Goal: Information Seeking & Learning: Understand process/instructions

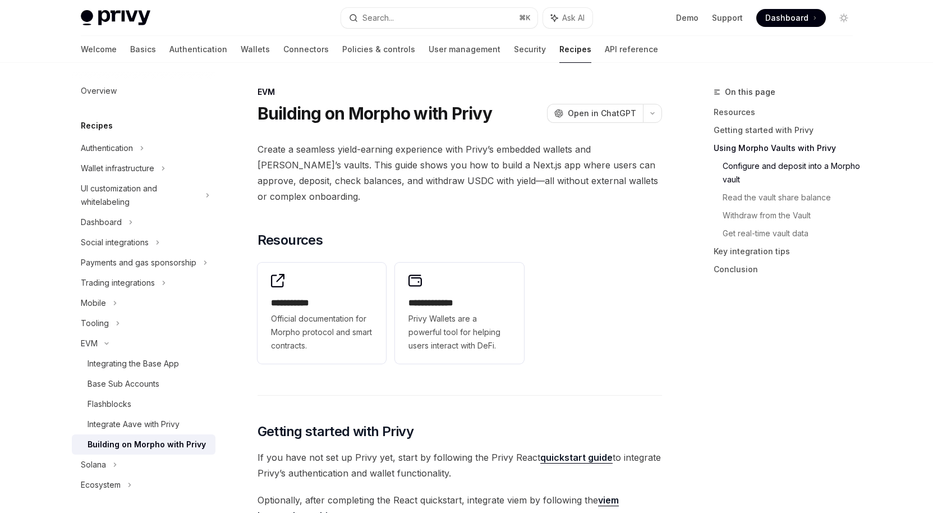
scroll to position [827, 0]
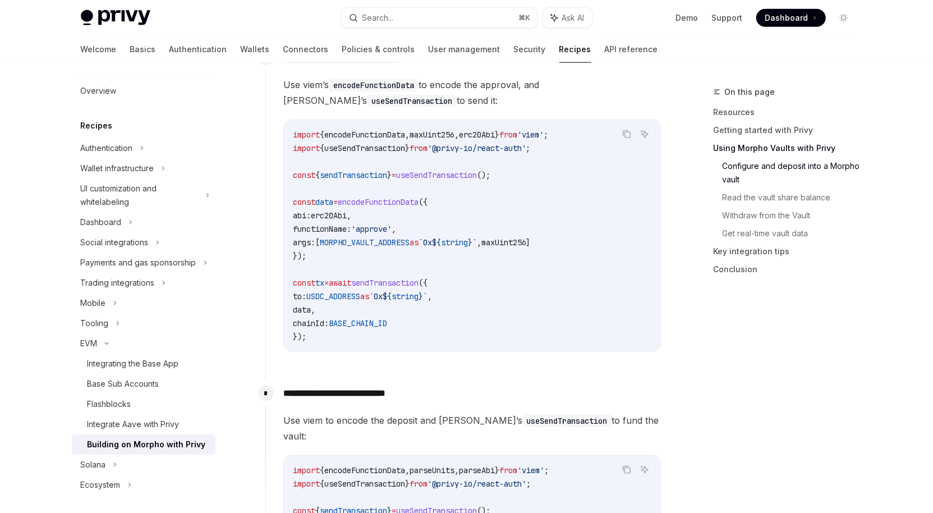
click at [343, 231] on span "functionName:" at bounding box center [322, 229] width 58 height 10
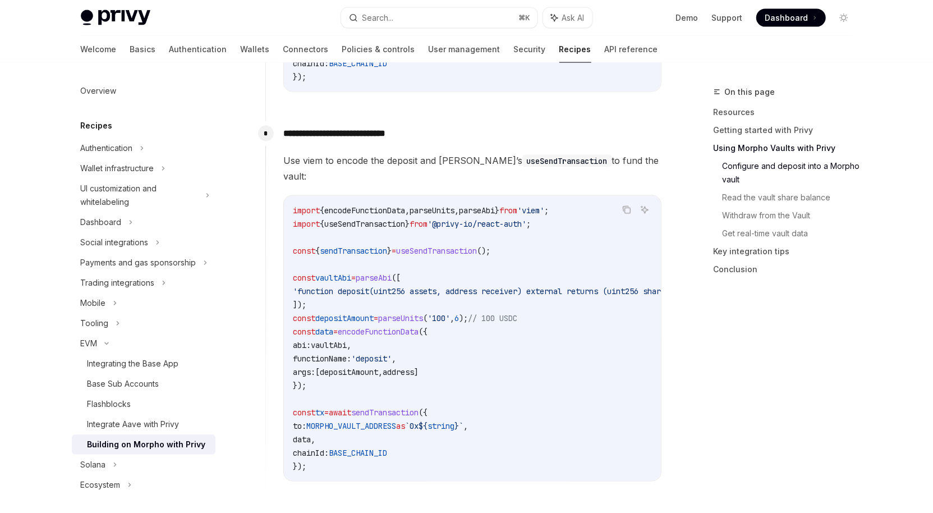
scroll to position [1093, 0]
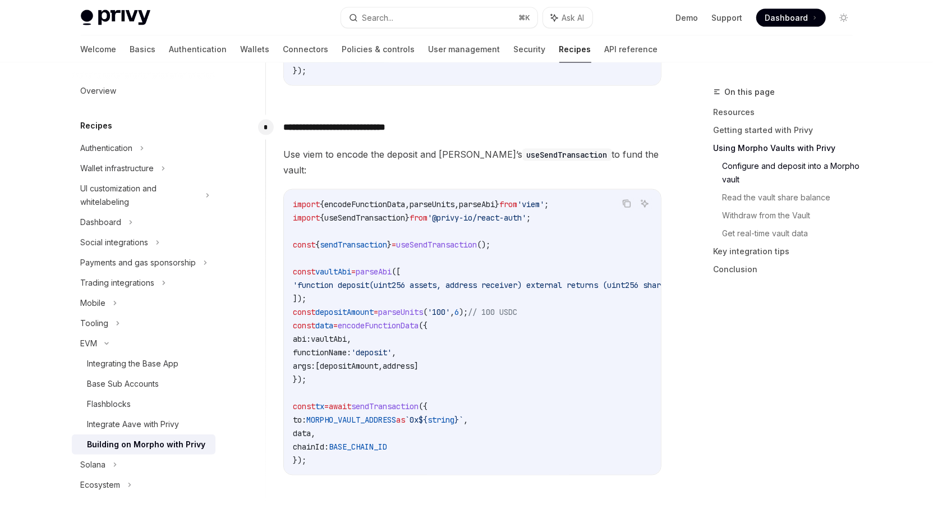
click at [377, 245] on code "import { encodeFunctionData , parseUnits , parseAbi } from 'viem' ; import { us…" at bounding box center [499, 331] width 413 height 269
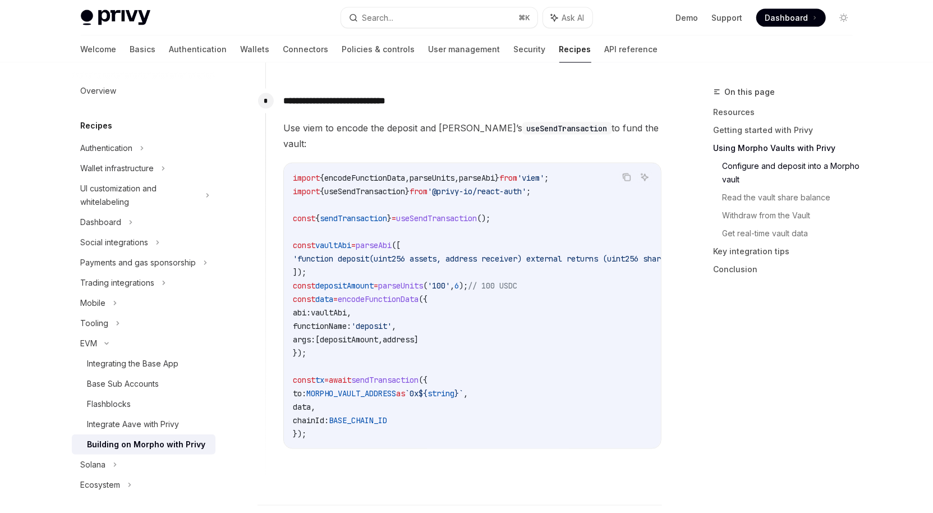
scroll to position [1124, 0]
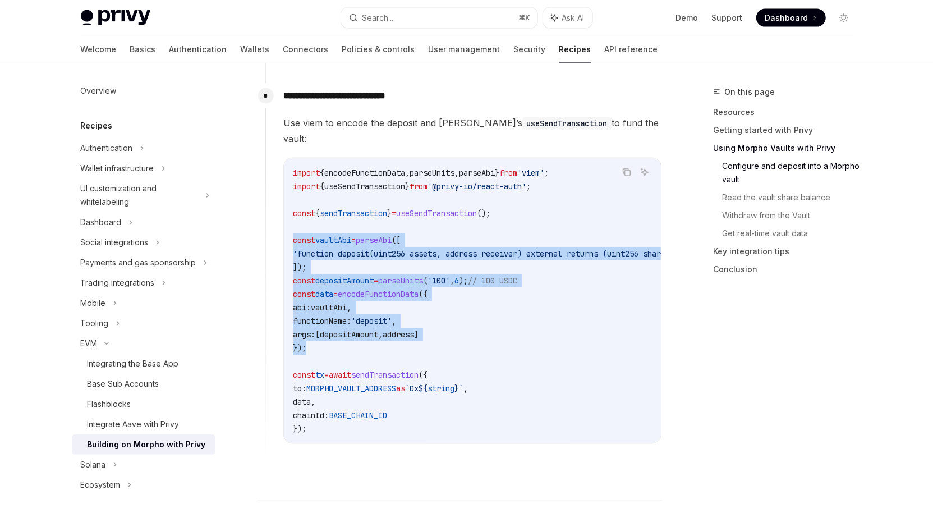
drag, startPoint x: 293, startPoint y: 227, endPoint x: 452, endPoint y: 336, distance: 192.4
click at [452, 336] on code "import { encodeFunctionData , parseUnits , parseAbi } from 'viem' ; import { us…" at bounding box center [499, 300] width 413 height 269
click at [398, 248] on span "'function deposit(uint256 assets, address receiver) external returns (uint256 s…" at bounding box center [486, 253] width 386 height 10
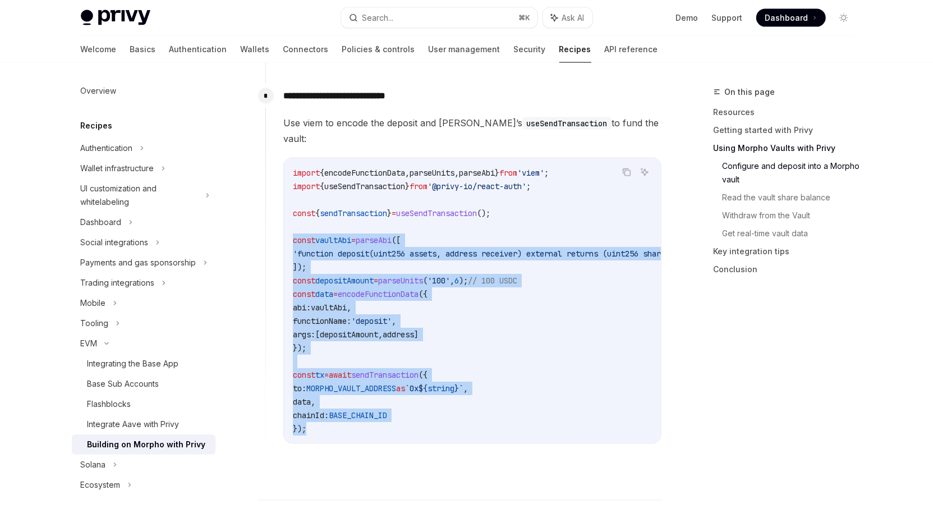
drag, startPoint x: 293, startPoint y: 227, endPoint x: 439, endPoint y: 410, distance: 233.5
click at [439, 410] on code "import { encodeFunctionData , parseUnits , parseAbi } from 'viem' ; import { us…" at bounding box center [499, 300] width 413 height 269
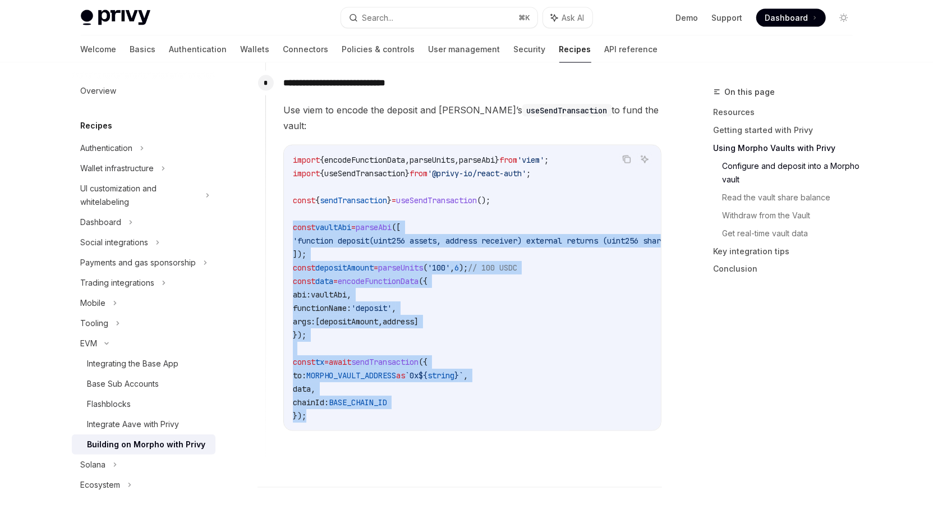
scroll to position [1149, 0]
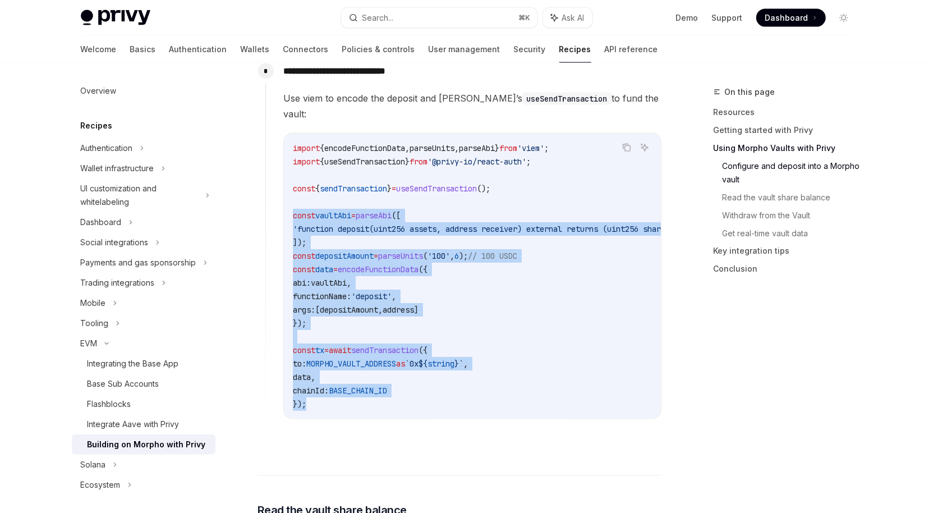
copy code "const vaultAbi = parseAbi ([ 'function deposit(uint256 assets, address receiver…"
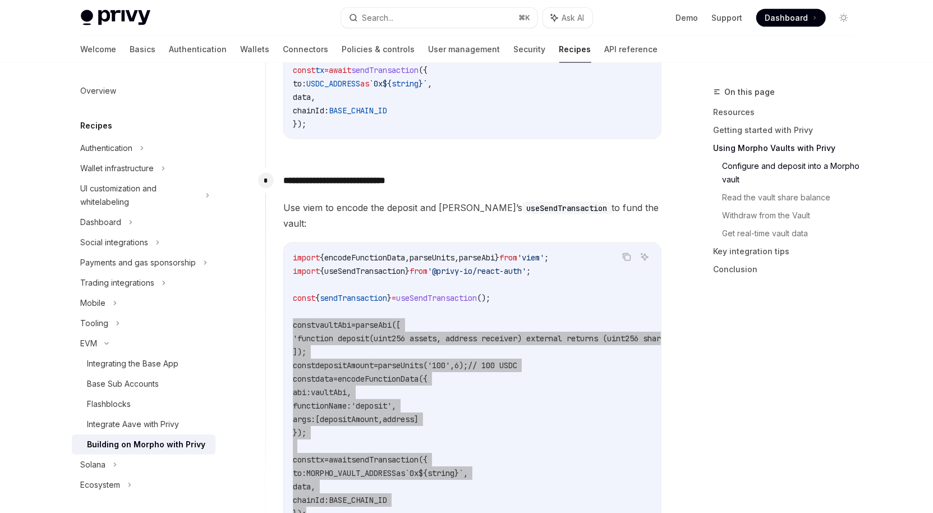
scroll to position [1042, 0]
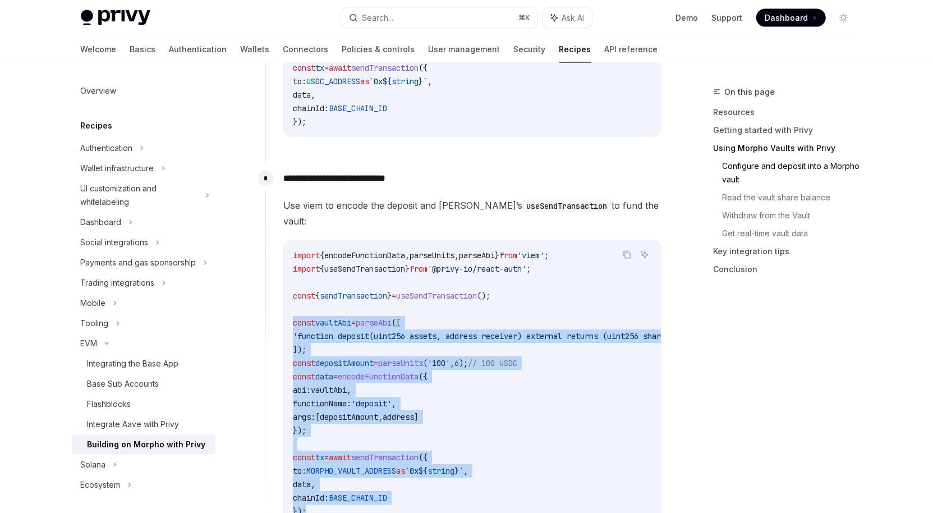
click at [494, 250] on span "parseAbi" at bounding box center [477, 255] width 36 height 10
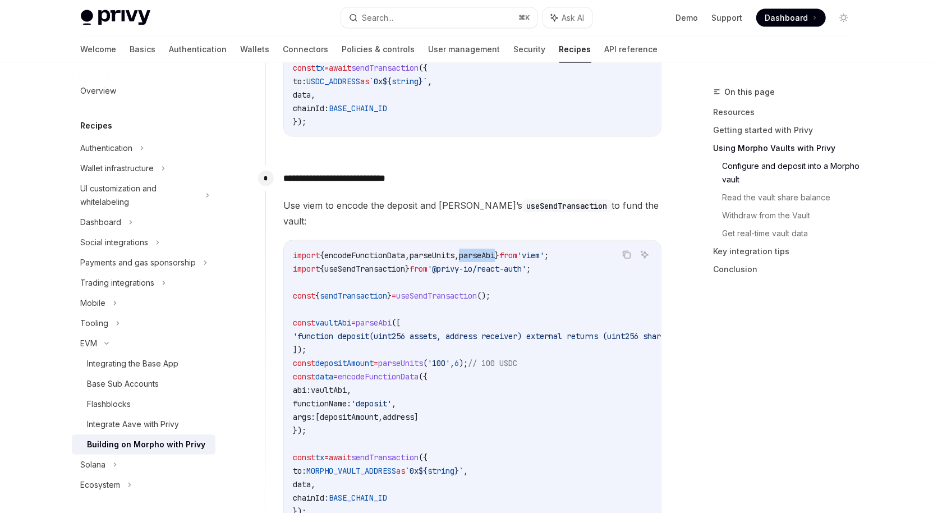
click at [494, 250] on span "parseAbi" at bounding box center [477, 255] width 36 height 10
copy span "parseAbi"
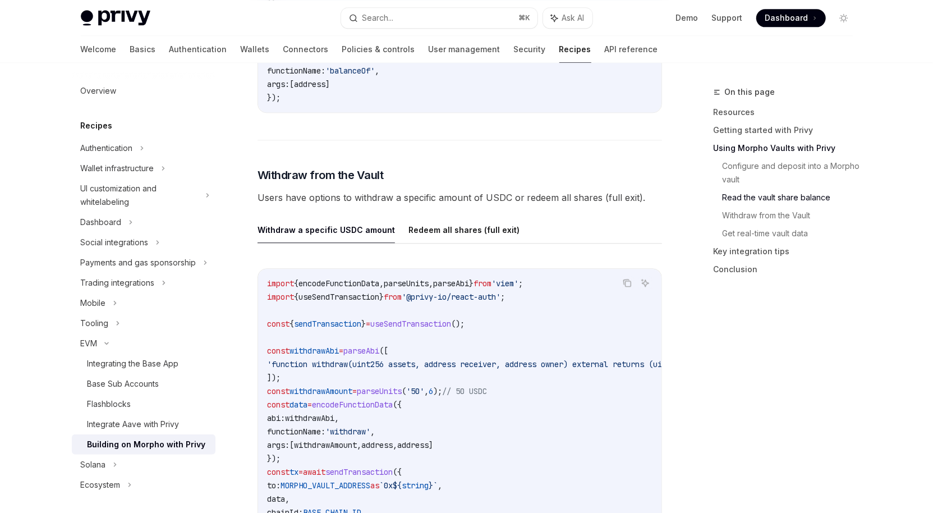
scroll to position [1799, 0]
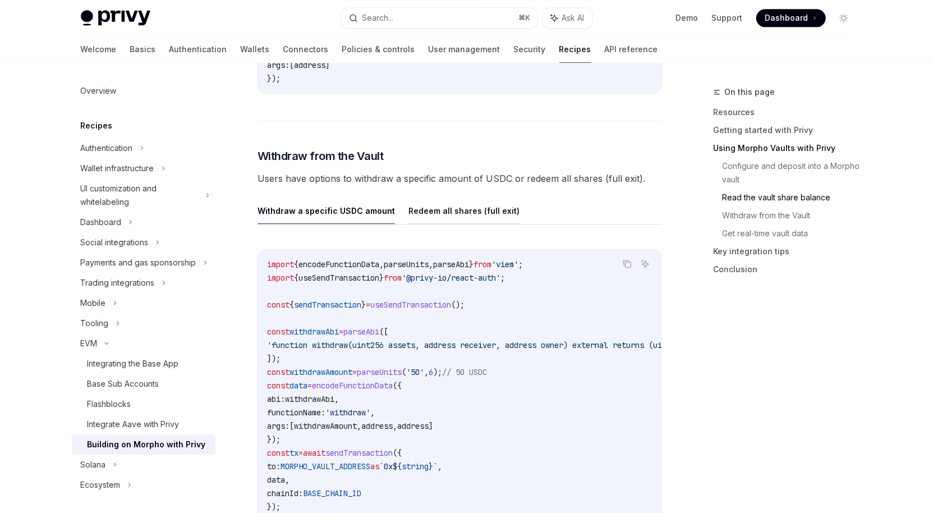
click at [451, 201] on button "Redeem all shares (full exit)" at bounding box center [463, 210] width 111 height 26
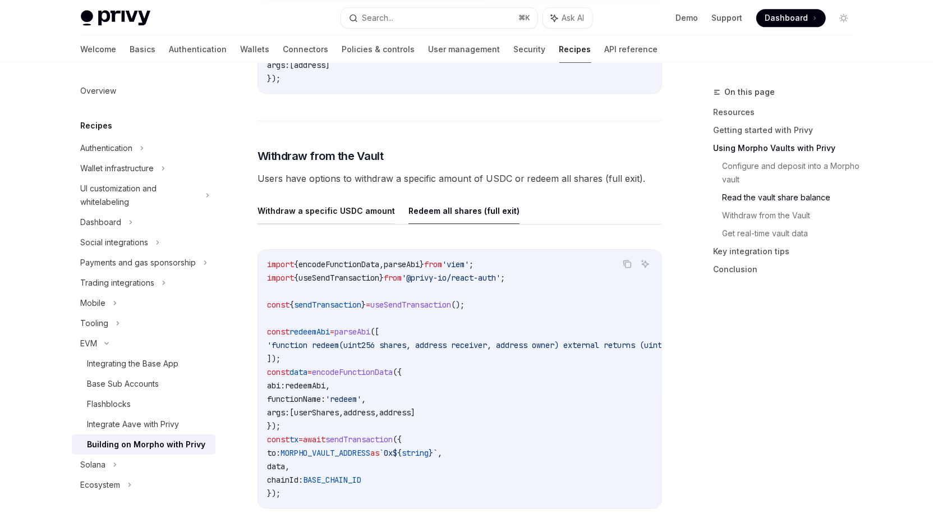
click at [287, 200] on button "Withdraw a specific USDC amount" at bounding box center [325, 210] width 137 height 26
type textarea "*"
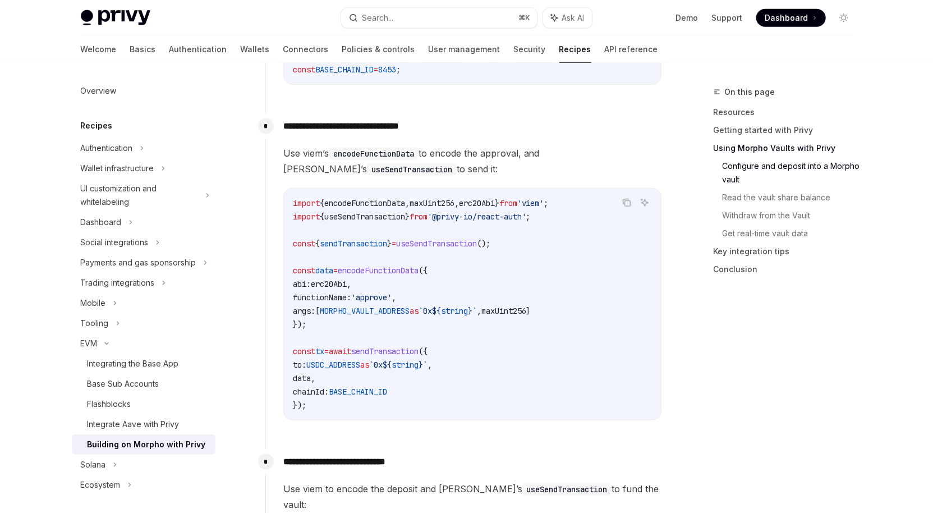
scroll to position [760, 0]
click at [402, 216] on span "useSendTransaction" at bounding box center [364, 215] width 81 height 10
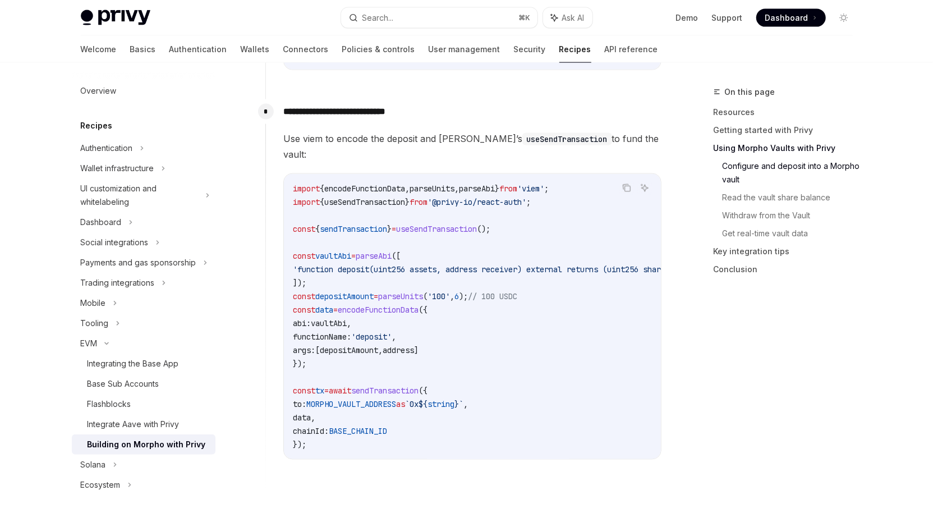
scroll to position [1119, 0]
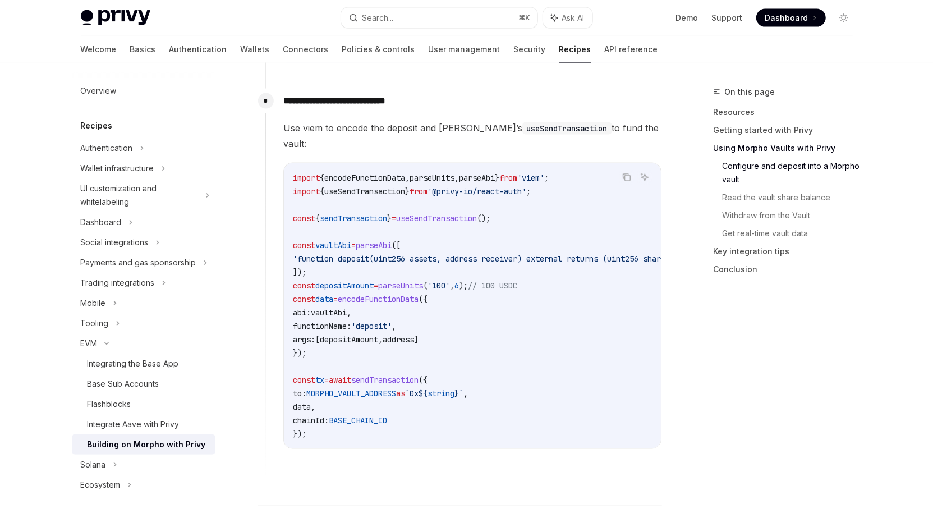
click at [434, 173] on span "parseUnits" at bounding box center [431, 178] width 45 height 10
copy span "parseUnits"
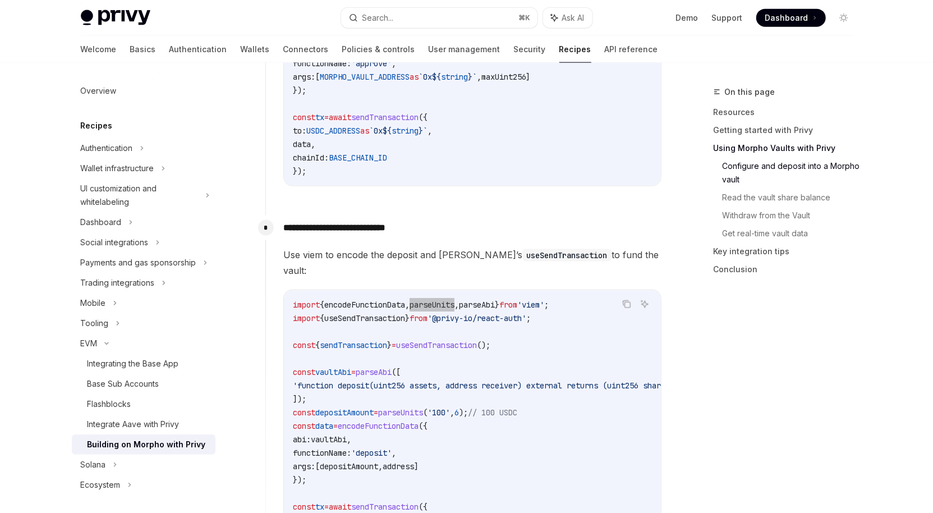
scroll to position [995, 0]
